Goal: Task Accomplishment & Management: Manage account settings

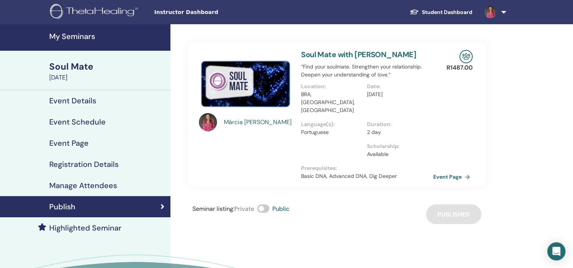
click at [183, 12] on span "Instructor Dashboard" at bounding box center [211, 12] width 114 height 8
click at [85, 37] on h4 "My Seminars" at bounding box center [107, 36] width 117 height 9
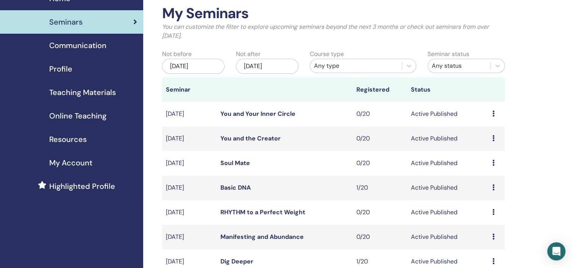
scroll to position [38, 0]
click at [247, 111] on link "You and Your Inner Circle" at bounding box center [258, 114] width 75 height 8
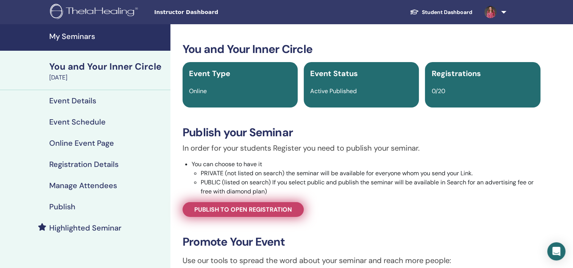
click at [226, 213] on span "Publish to open registration" at bounding box center [243, 210] width 98 height 8
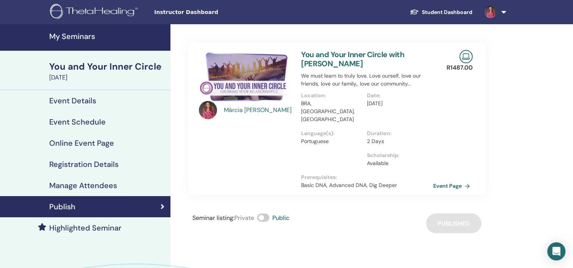
click at [246, 59] on img at bounding box center [245, 76] width 93 height 53
click at [261, 77] on img at bounding box center [245, 76] width 93 height 53
click at [383, 55] on link "You and Your Inner Circle with Márcia Santos" at bounding box center [352, 59] width 103 height 19
click at [458, 180] on link "Event Page" at bounding box center [455, 185] width 40 height 11
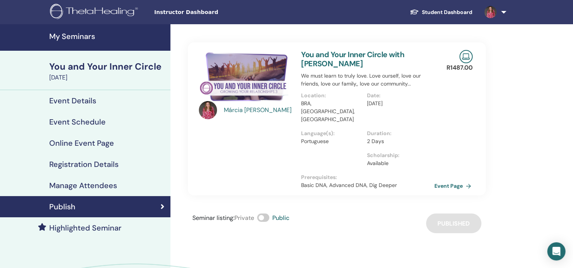
click at [459, 180] on link "Event Page" at bounding box center [455, 185] width 40 height 11
click at [450, 180] on link "Event Page" at bounding box center [455, 185] width 40 height 11
click at [449, 180] on link "Event Page" at bounding box center [455, 185] width 40 height 11
